Goal: Information Seeking & Learning: Learn about a topic

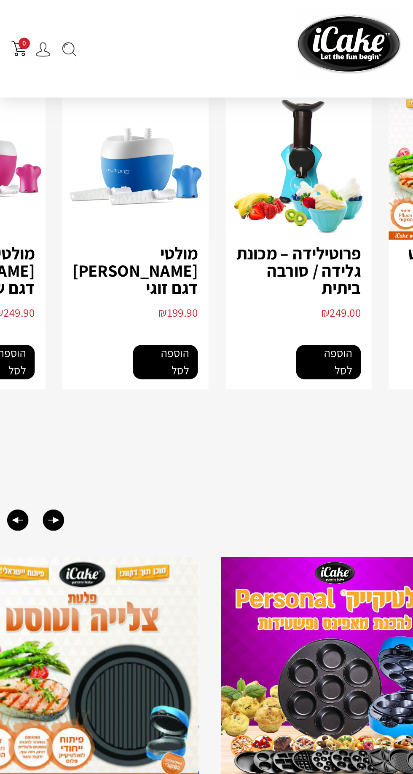
scroll to position [1022, 0]
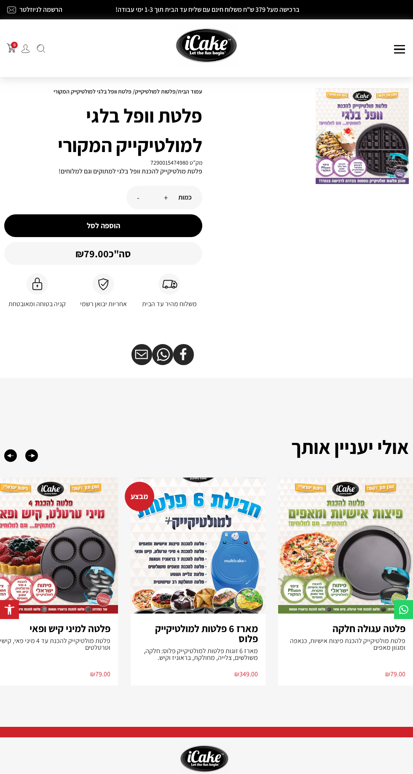
click at [397, 51] on button at bounding box center [398, 49] width 13 height 8
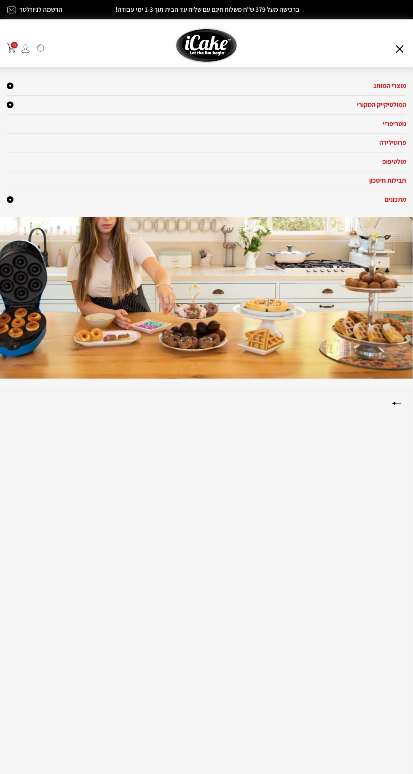
click at [380, 200] on link "מתכונים" at bounding box center [206, 200] width 399 height 10
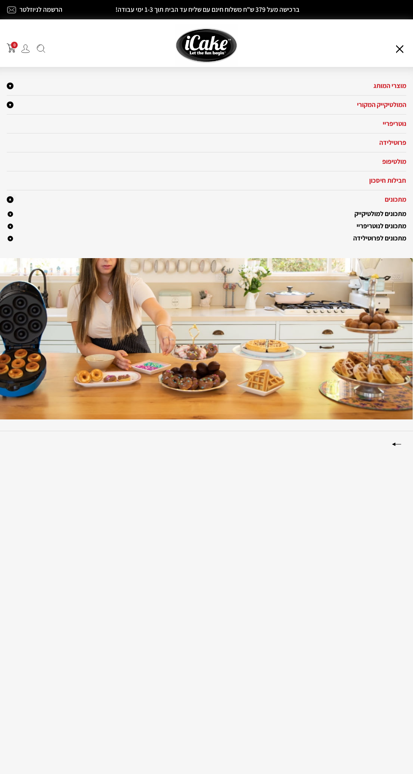
click at [394, 221] on link "מתכונים לנוטריפריי" at bounding box center [206, 226] width 399 height 10
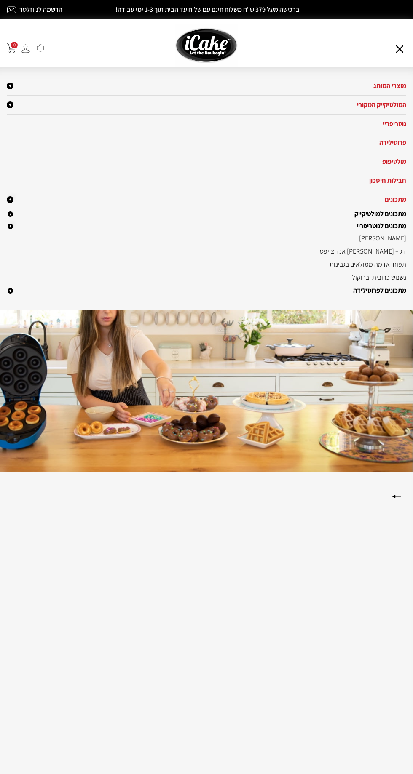
click at [383, 216] on link "מתכונים למולטיקייק" at bounding box center [206, 214] width 399 height 10
